Goal: Information Seeking & Learning: Learn about a topic

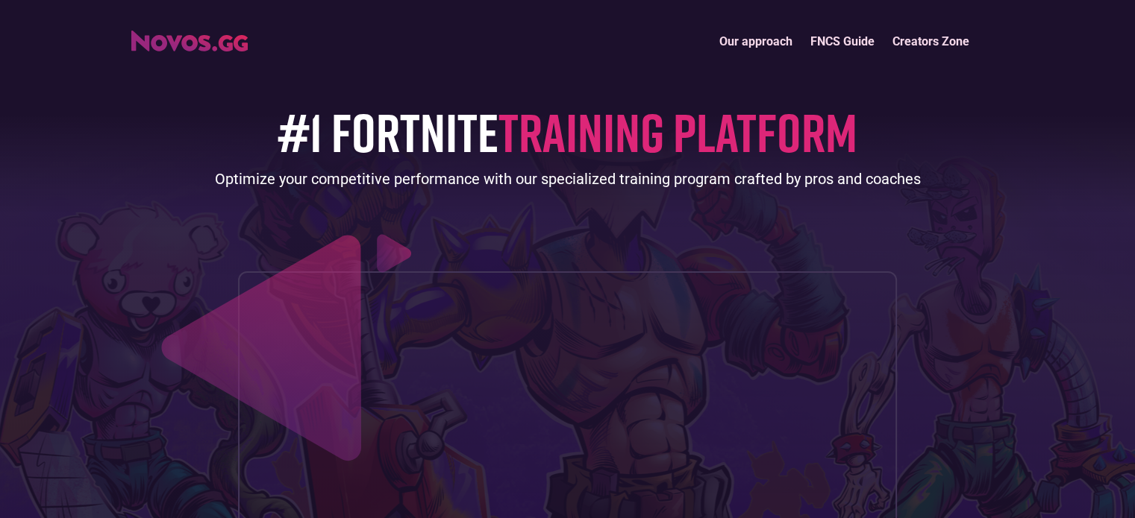
click at [916, 40] on link "Creators Zone" at bounding box center [930, 41] width 95 height 32
click at [803, 50] on link "FNCS Guide" at bounding box center [842, 41] width 82 height 32
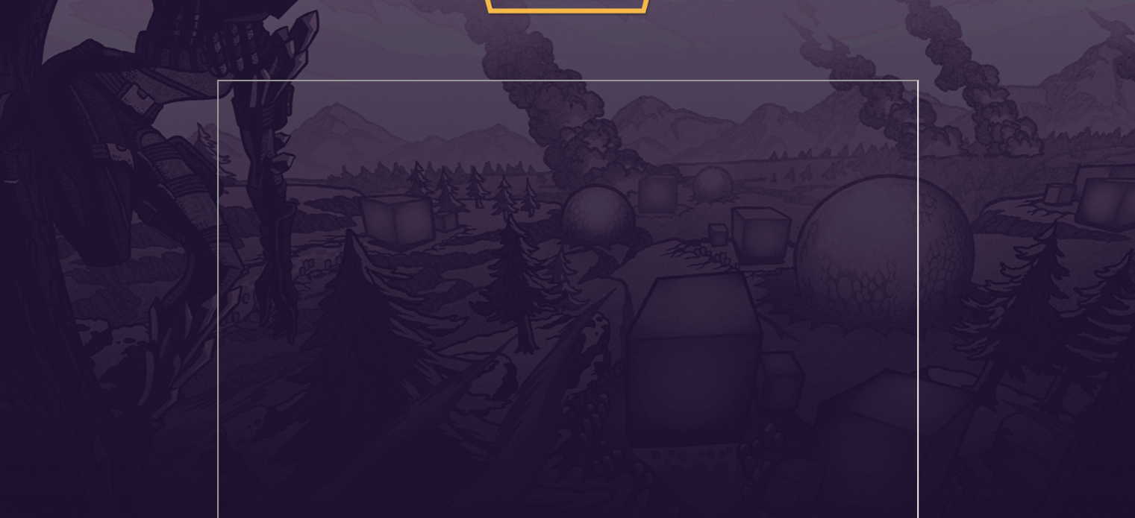
scroll to position [298, 0]
